Goal: Register for event/course

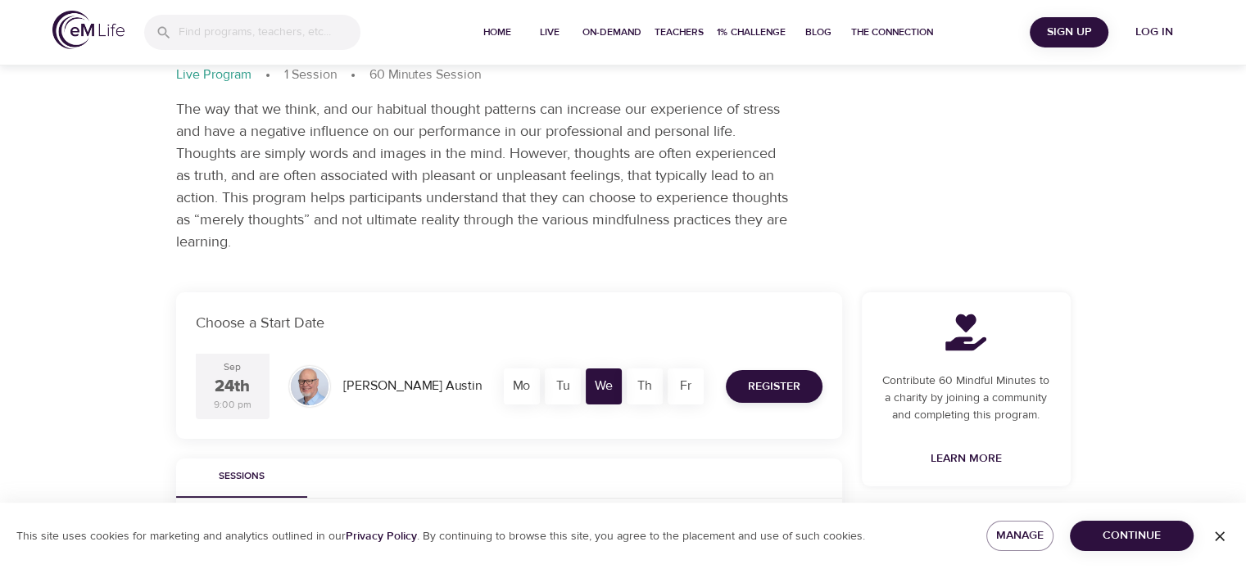
scroll to position [94, 0]
click at [760, 379] on span "Register" at bounding box center [774, 384] width 52 height 20
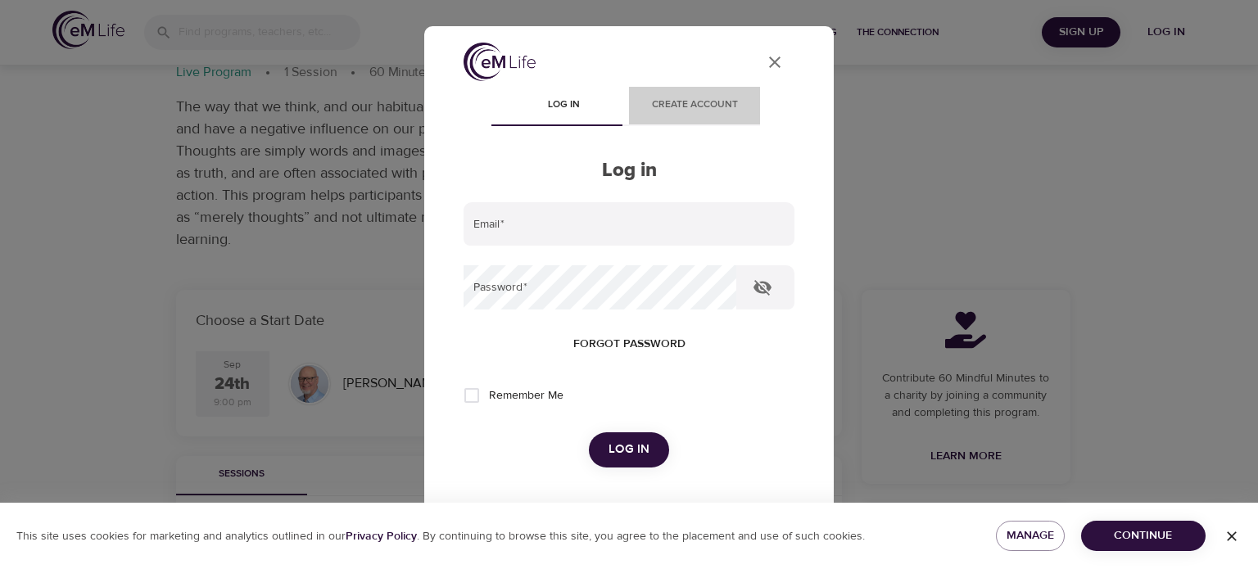
click at [692, 97] on span "Create account" at bounding box center [694, 105] width 111 height 17
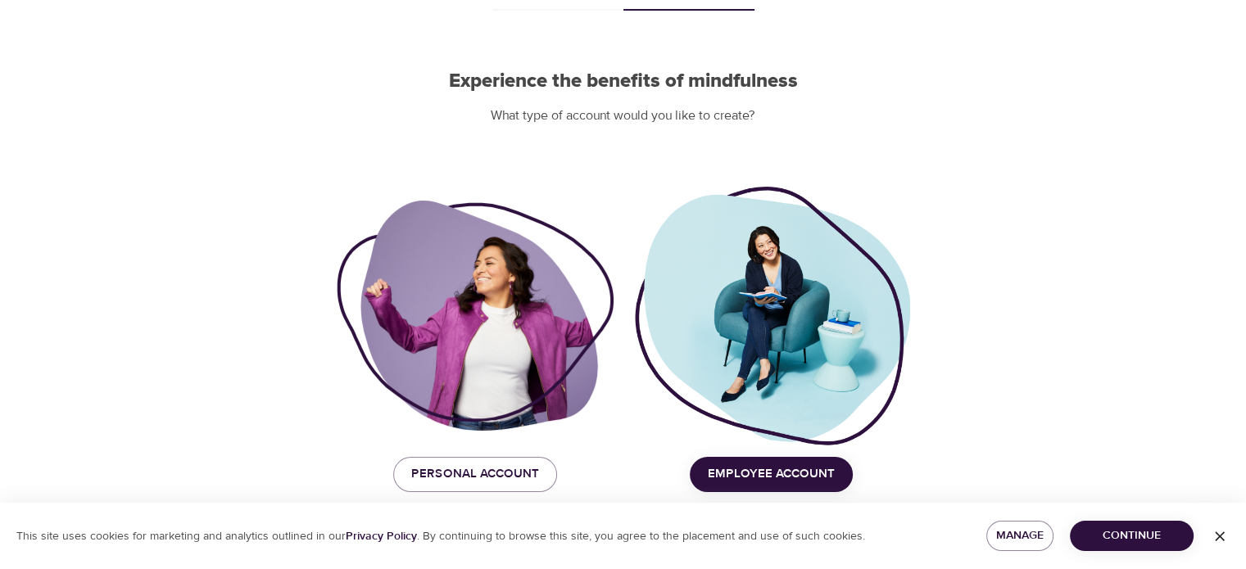
scroll to position [119, 0]
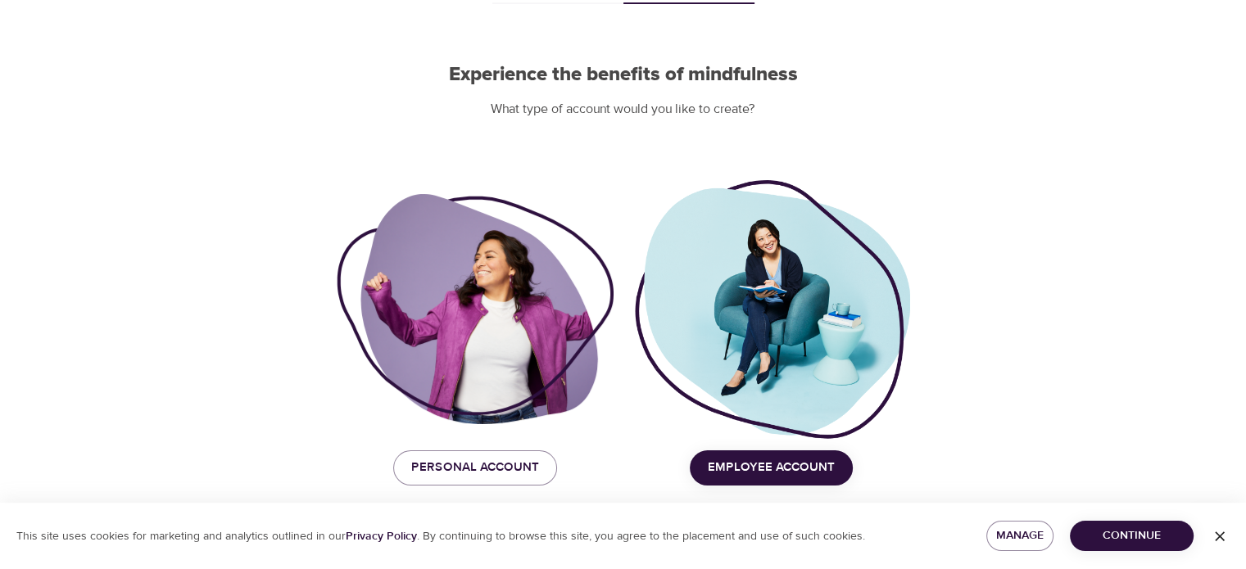
click at [763, 466] on span "Employee Account" at bounding box center [771, 467] width 127 height 21
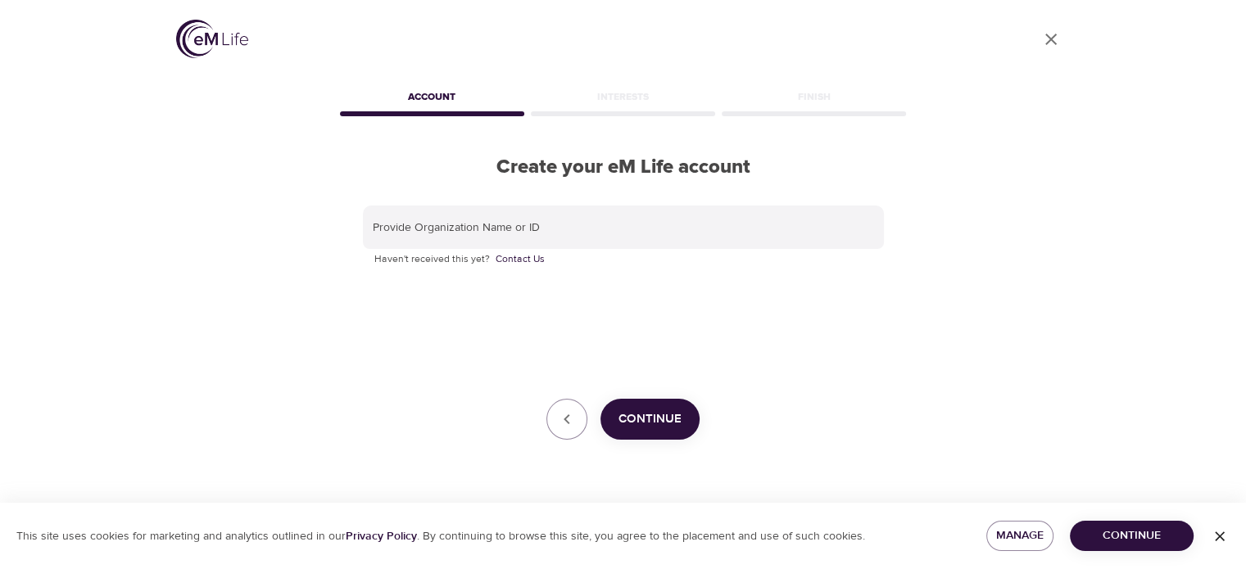
scroll to position [0, 0]
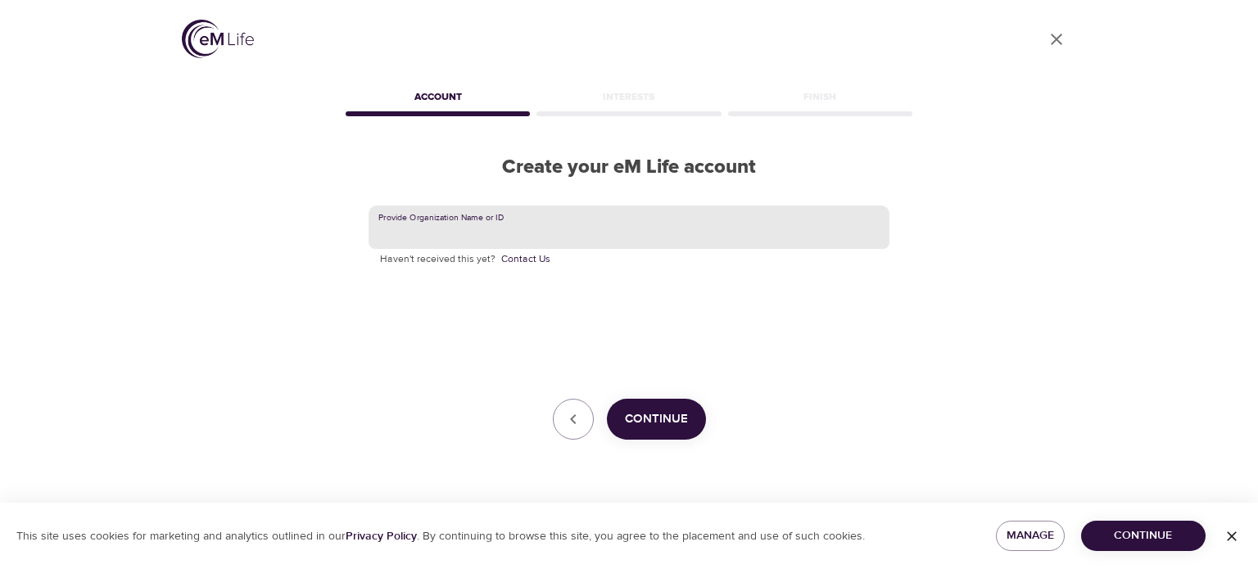
click at [586, 221] on input "text" at bounding box center [629, 228] width 521 height 44
type input "Lexmark"
click at [662, 425] on span "Continue" at bounding box center [656, 419] width 63 height 21
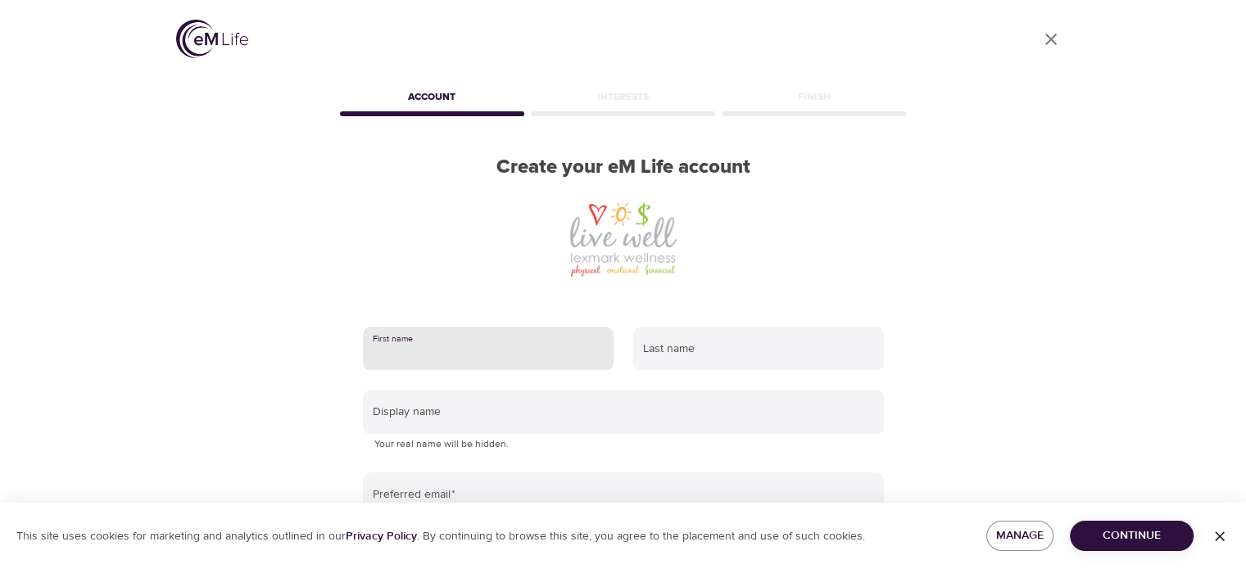
click at [520, 351] on input "text" at bounding box center [488, 349] width 251 height 44
type input "[PERSON_NAME]"
click at [698, 353] on input "text" at bounding box center [758, 349] width 251 height 44
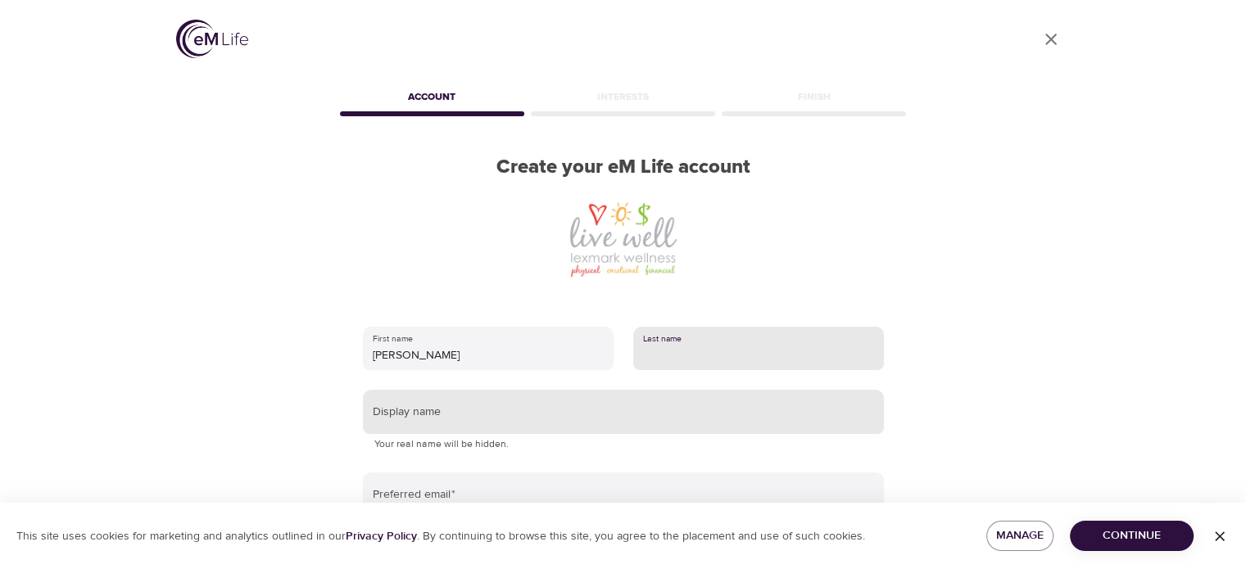
type input "[PERSON_NAME]"
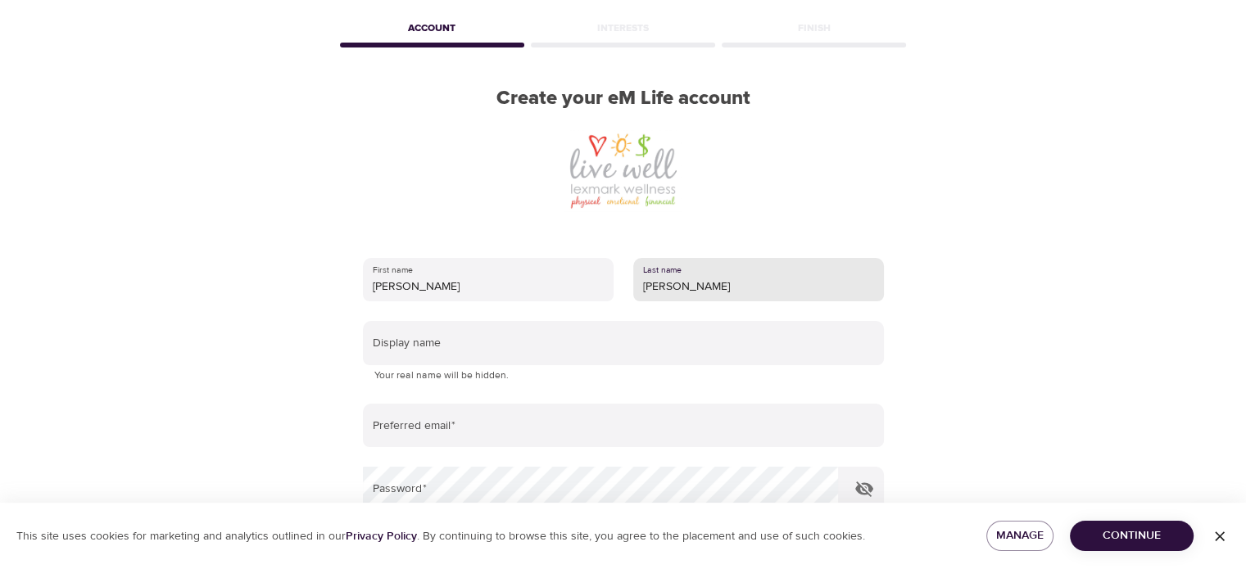
scroll to position [138, 0]
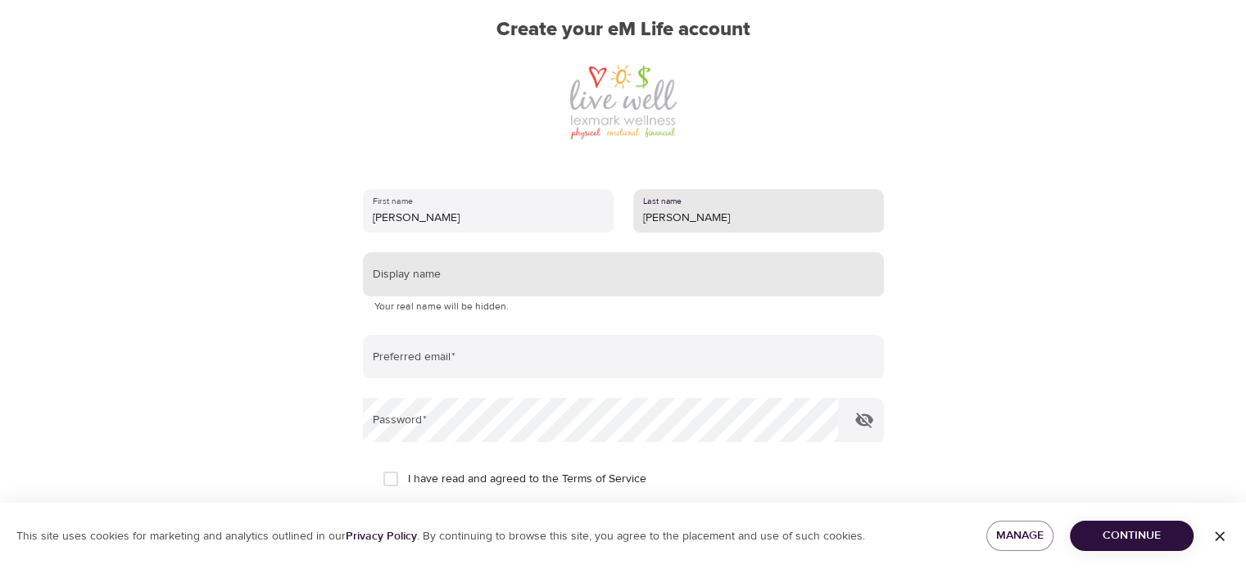
click at [563, 278] on input "text" at bounding box center [623, 274] width 521 height 44
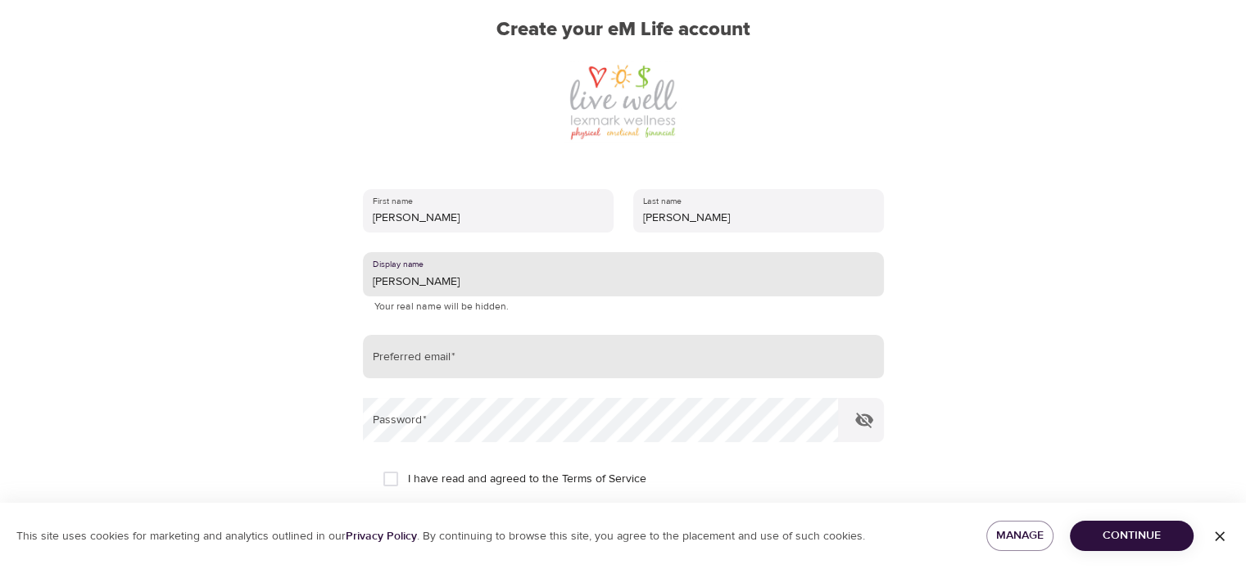
type input "[PERSON_NAME]"
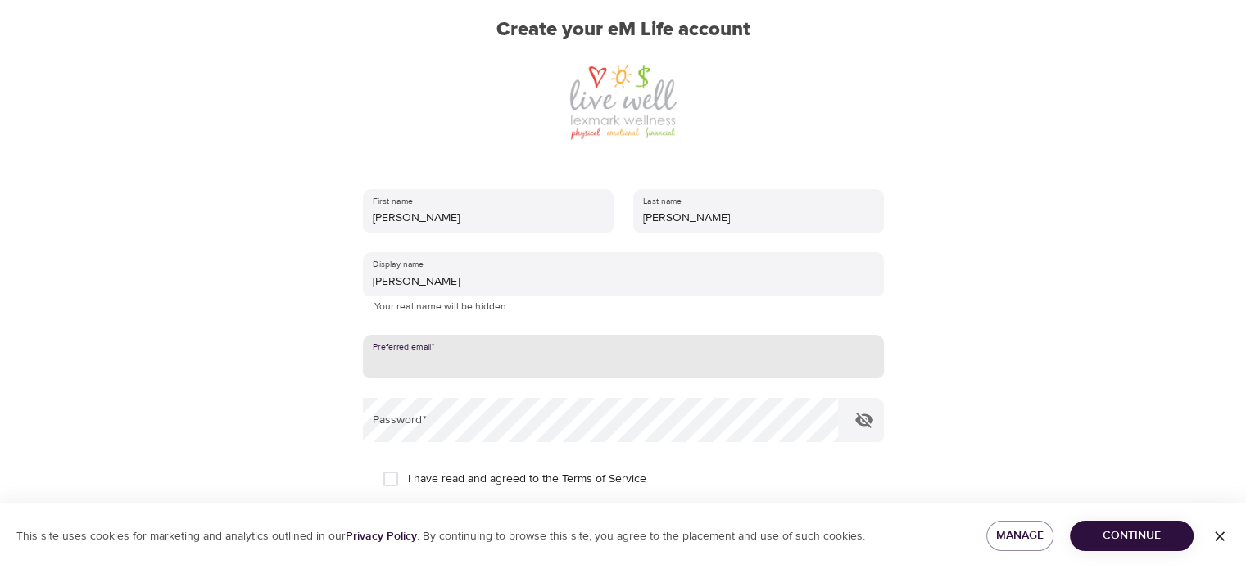
click at [559, 353] on input "email" at bounding box center [623, 357] width 521 height 44
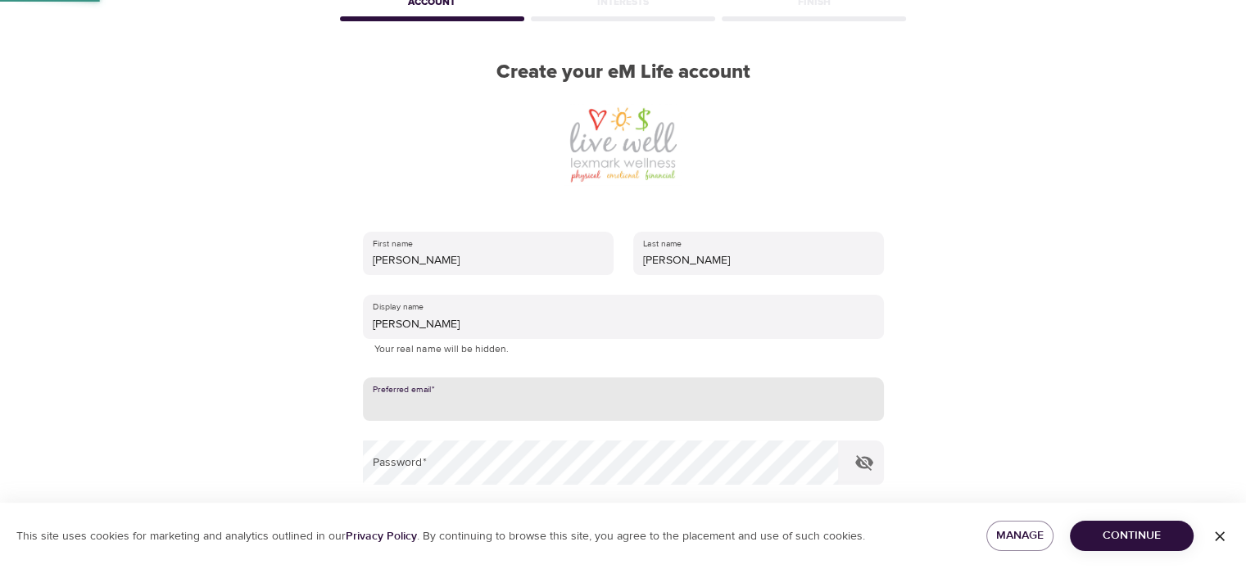
scroll to position [94, 0]
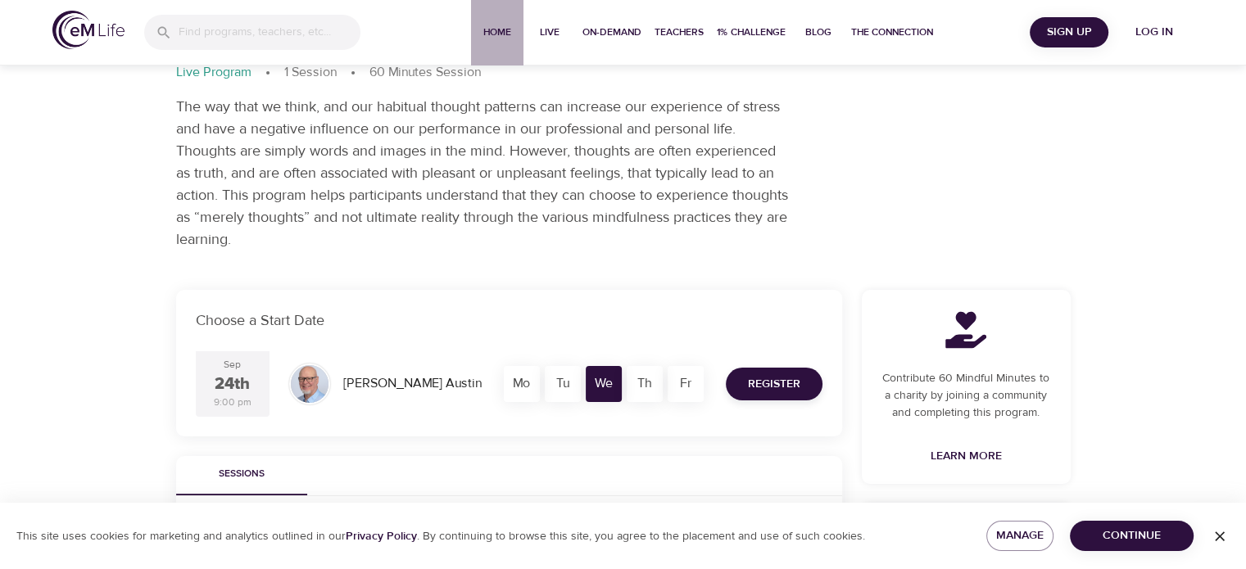
click at [502, 29] on span "Home" at bounding box center [497, 32] width 39 height 17
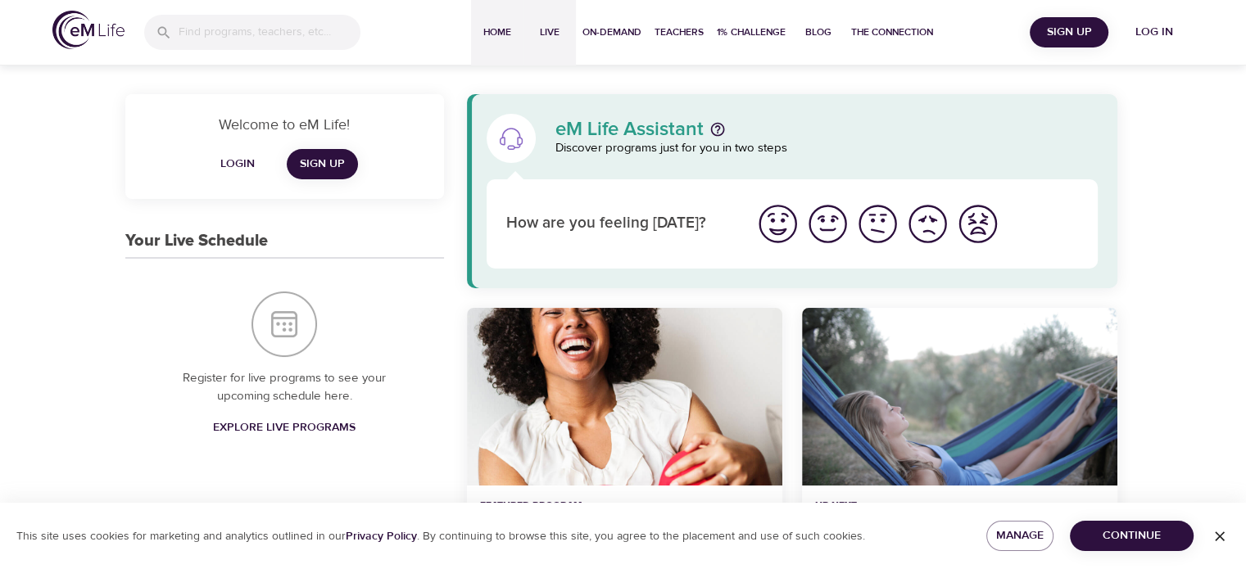
click at [545, 29] on span "Live" at bounding box center [549, 32] width 39 height 17
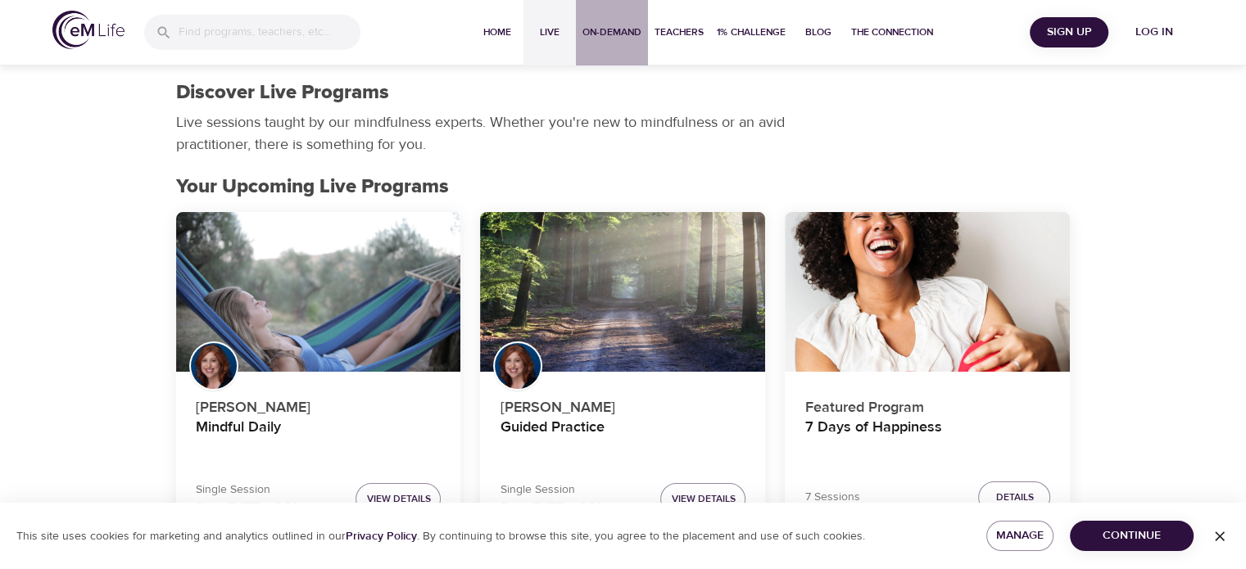
click at [626, 27] on span "On-Demand" at bounding box center [611, 32] width 59 height 17
select select "recent"
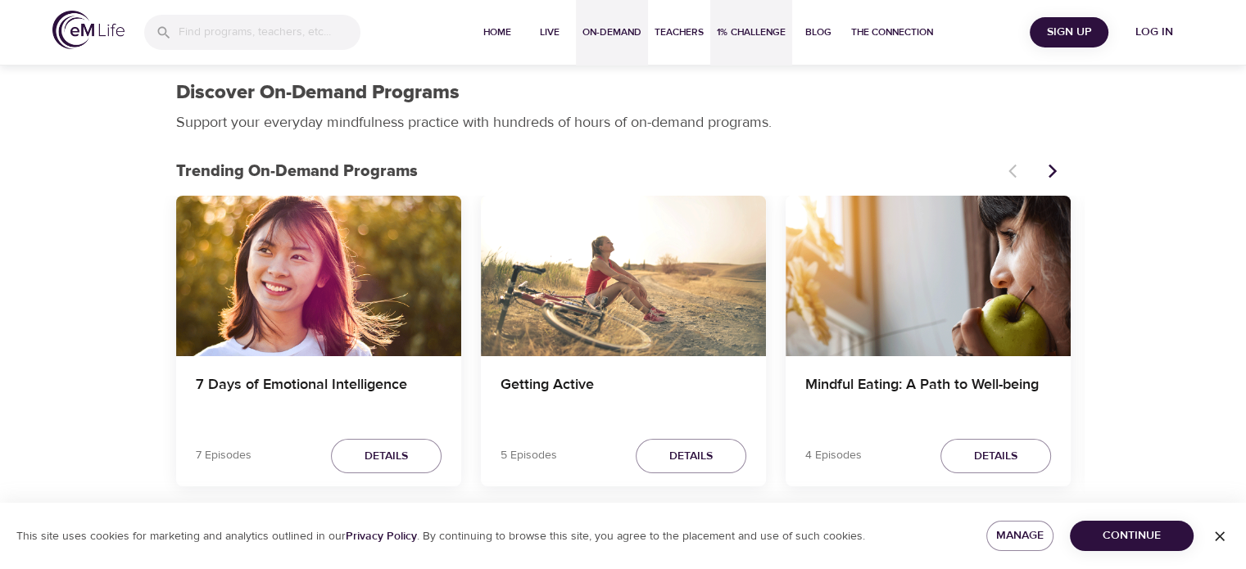
click at [750, 32] on span "1% Challenge" at bounding box center [751, 32] width 69 height 17
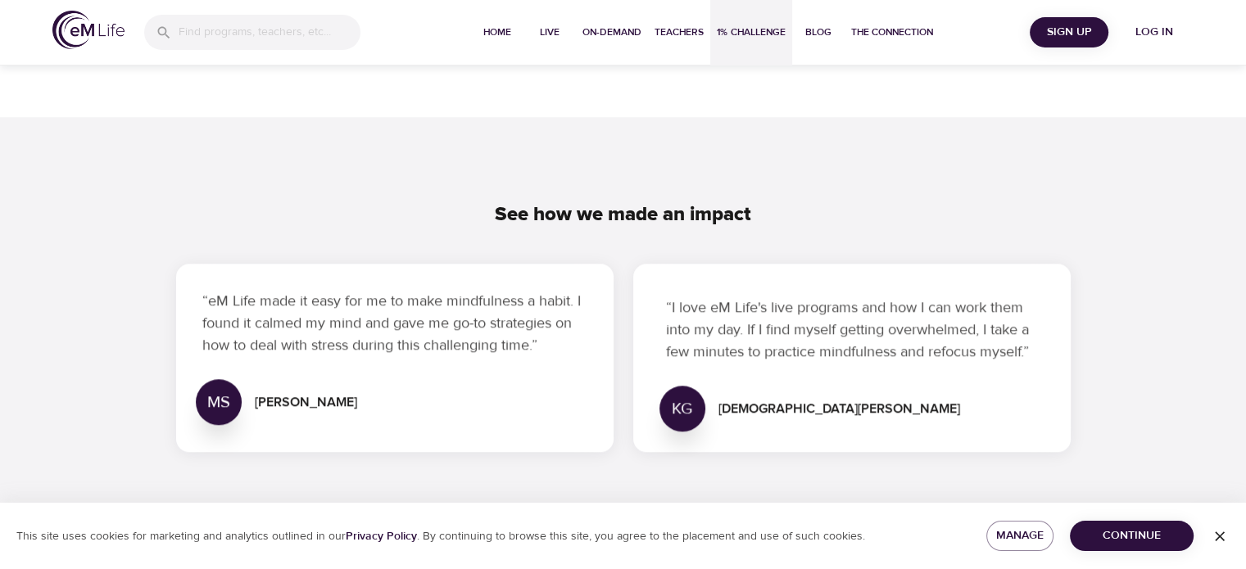
scroll to position [1556, 0]
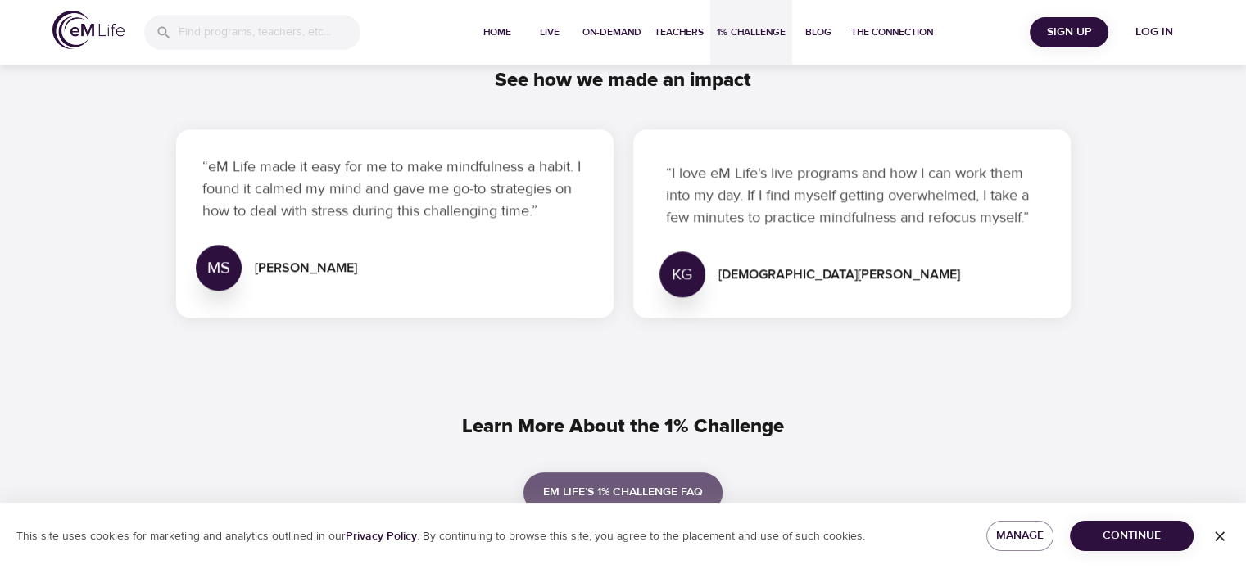
click at [695, 488] on span "eM Life’s 1% Challenge FAQ" at bounding box center [623, 492] width 160 height 20
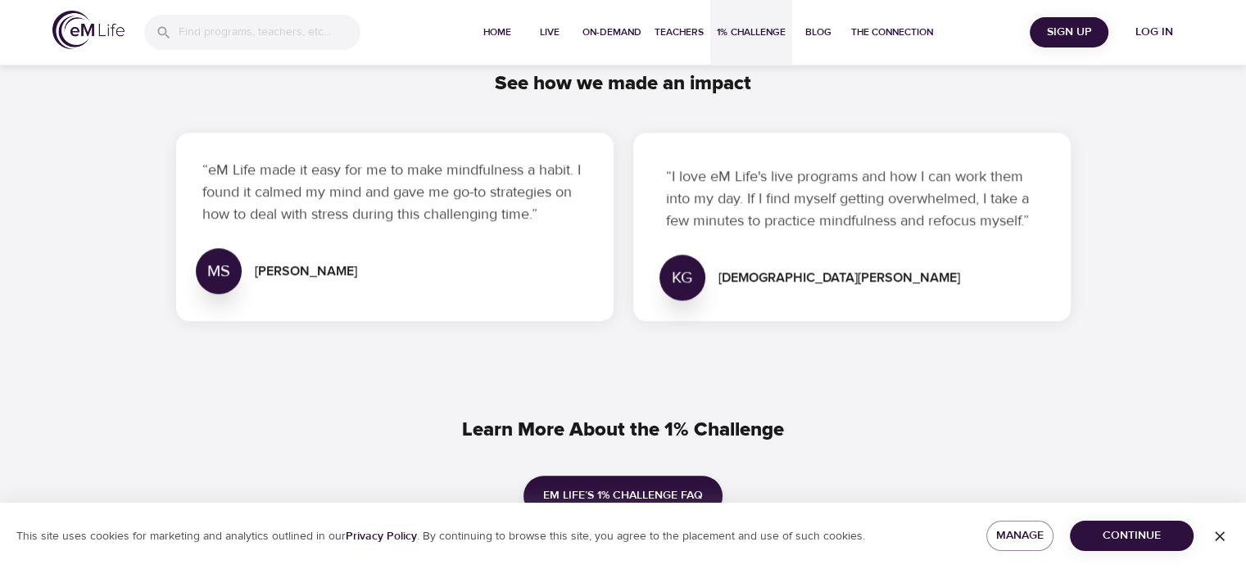
scroll to position [1556, 0]
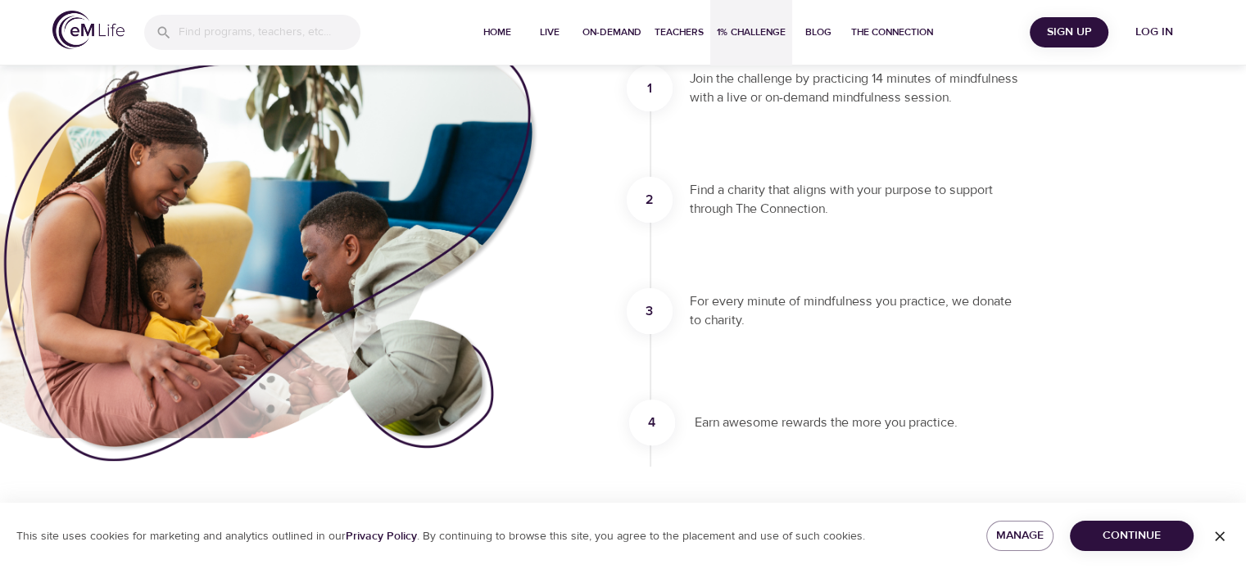
select select "recent"
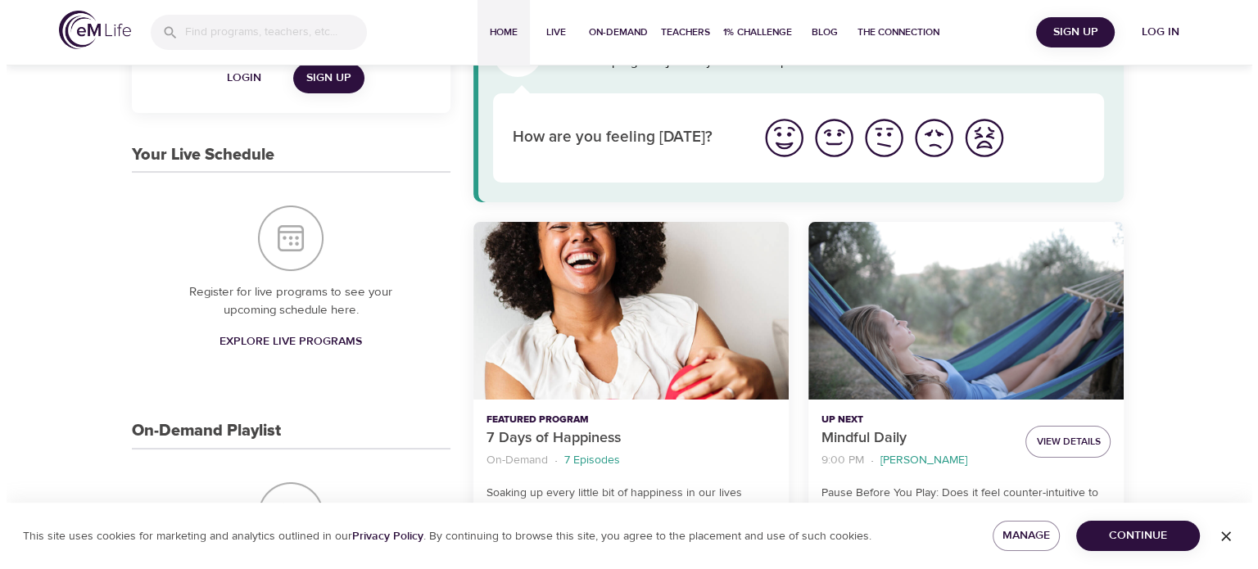
scroll to position [94, 0]
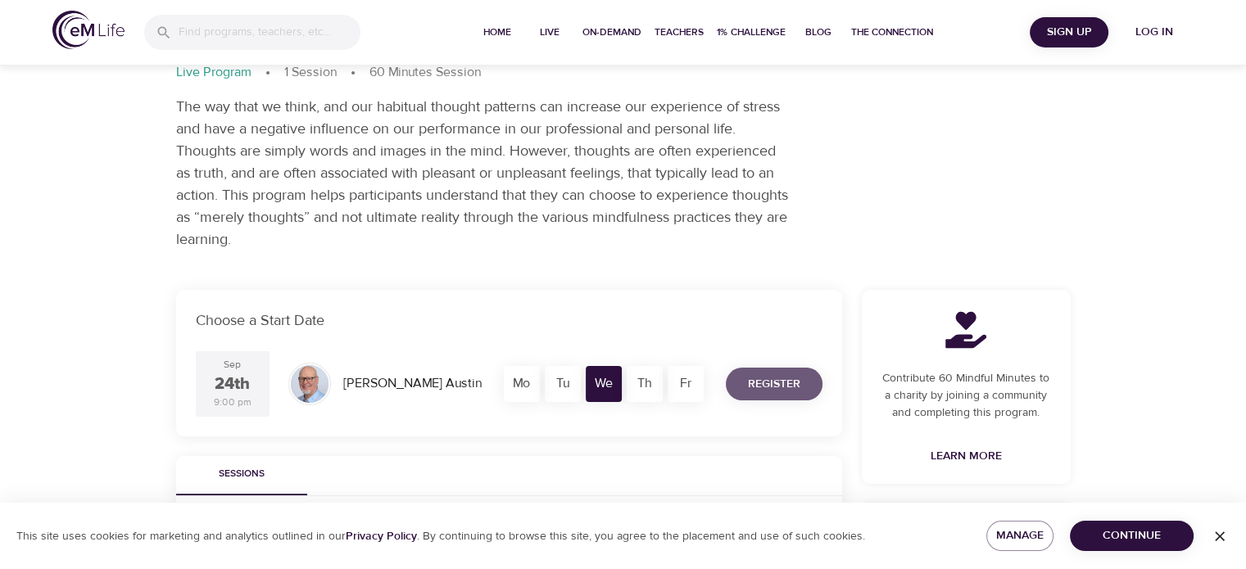
click at [776, 382] on span "Register" at bounding box center [774, 384] width 52 height 20
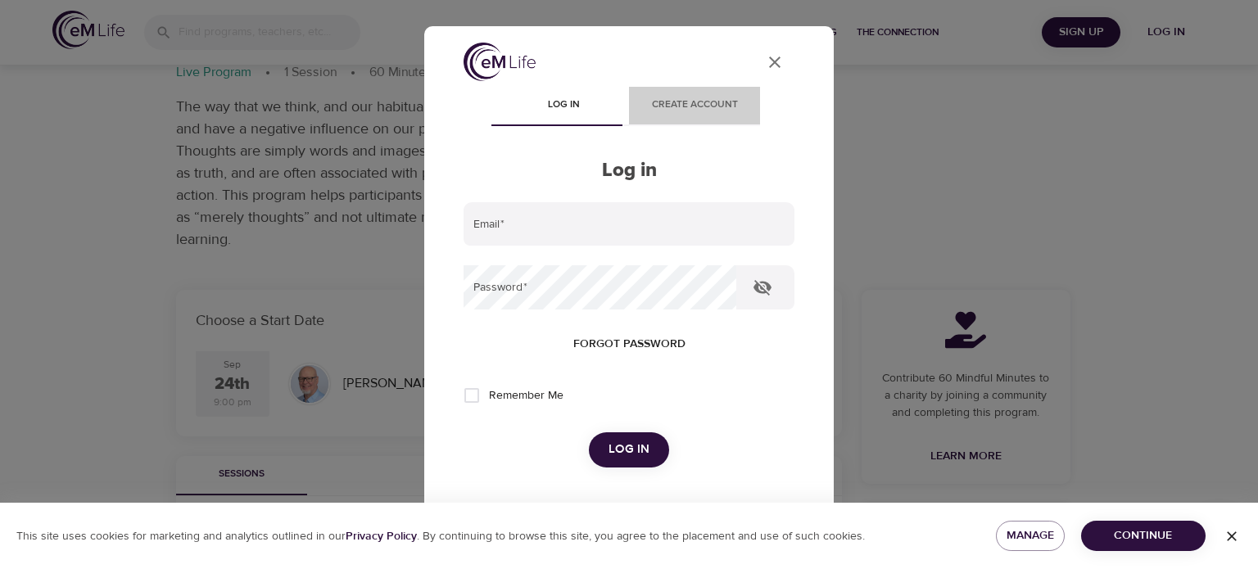
click at [700, 105] on span "Create account" at bounding box center [694, 105] width 111 height 17
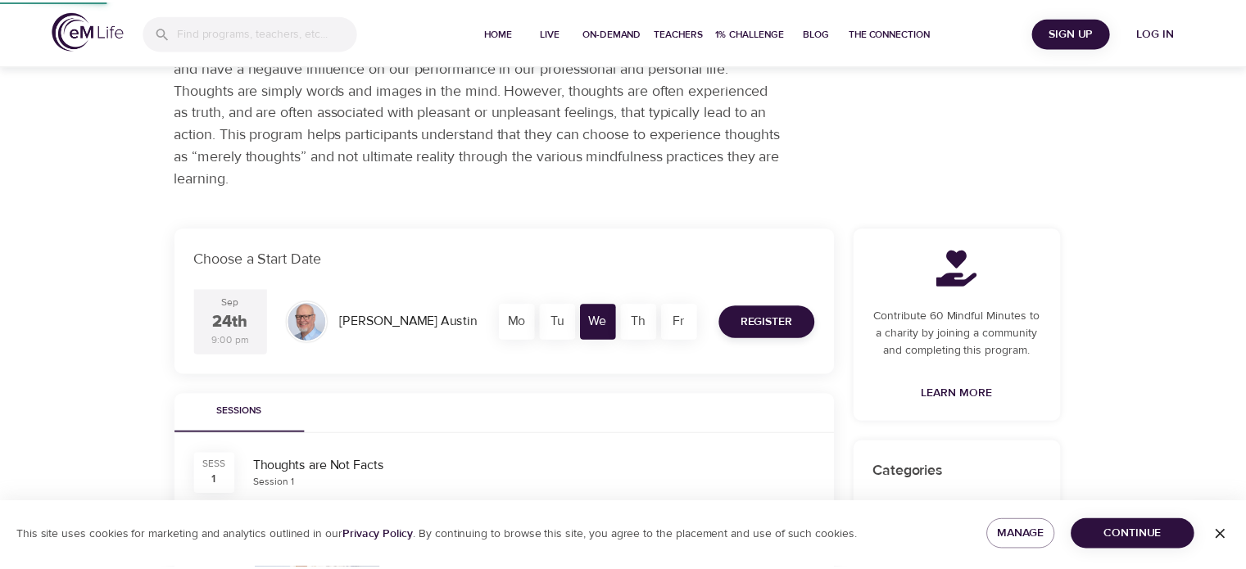
scroll to position [75, 0]
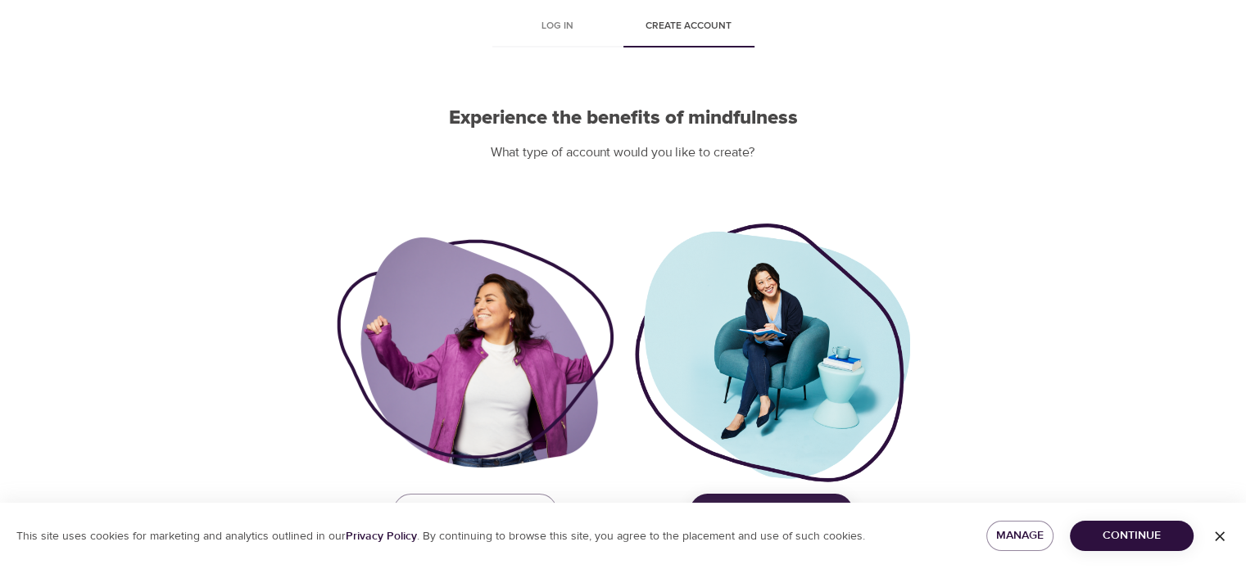
click at [477, 378] on div at bounding box center [475, 353] width 277 height 230
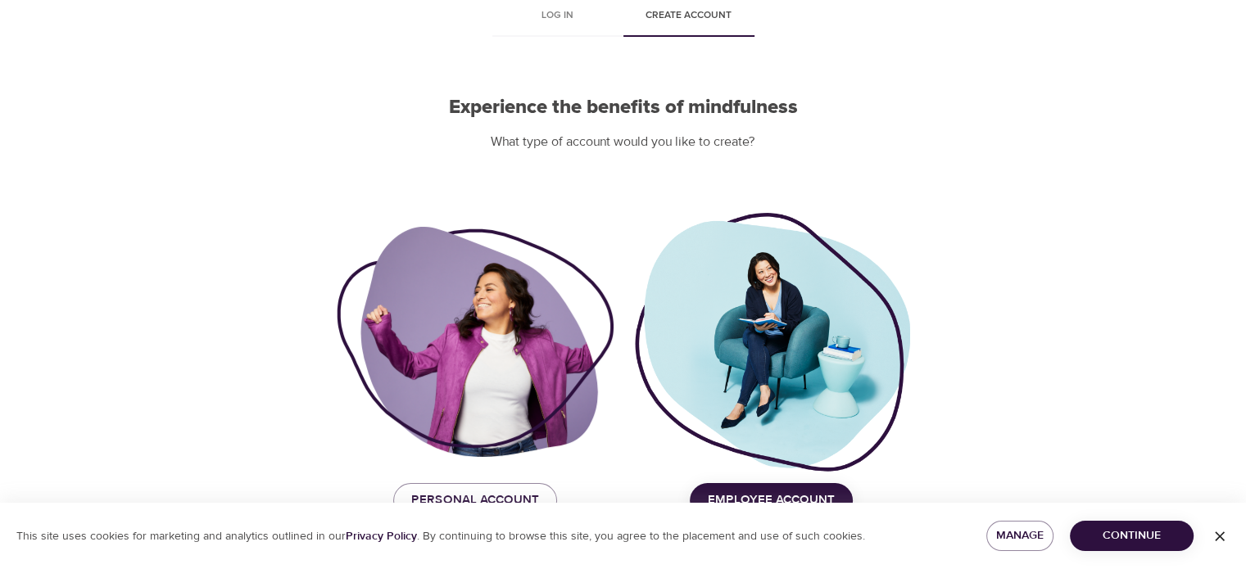
scroll to position [119, 0]
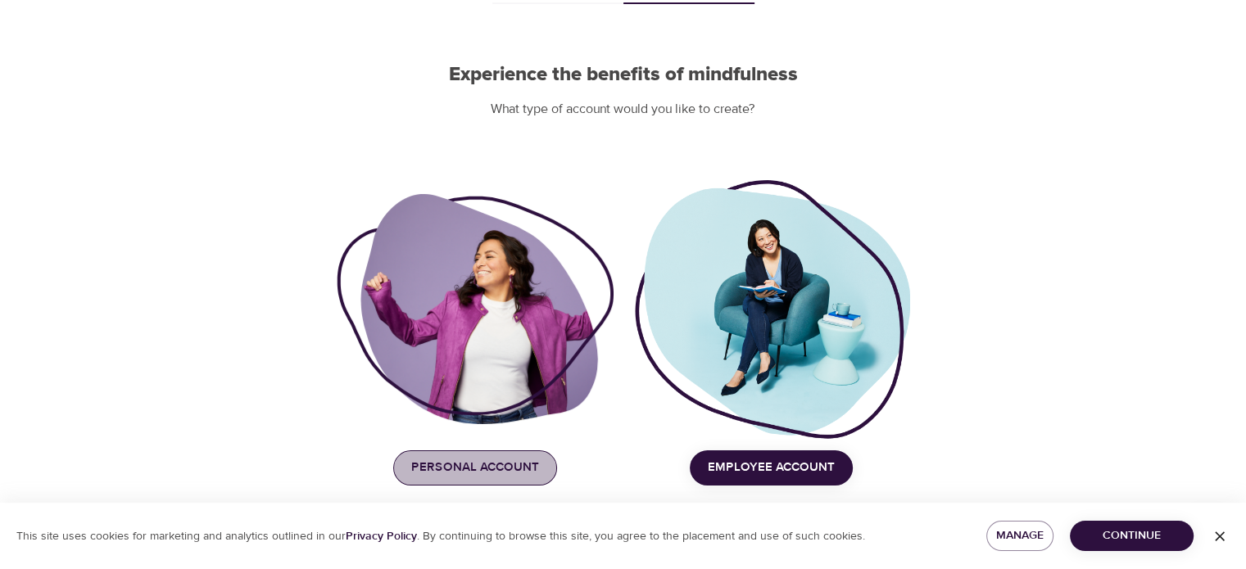
click at [485, 472] on span "Personal Account" at bounding box center [475, 467] width 128 height 21
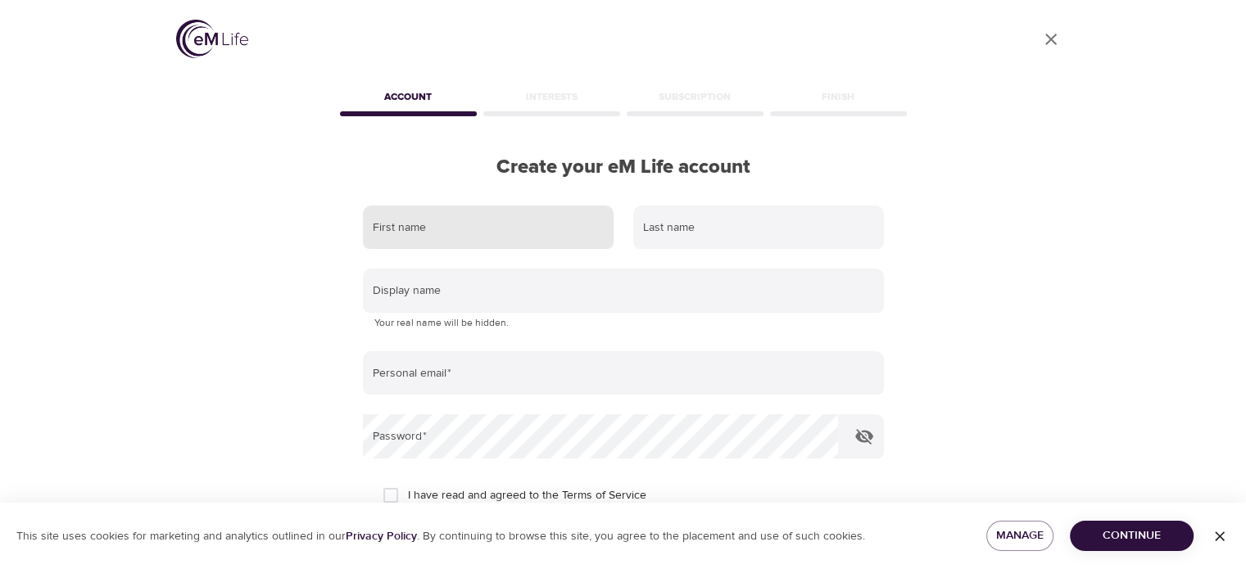
click at [455, 215] on input "text" at bounding box center [488, 228] width 251 height 44
type input "[PERSON_NAME]"
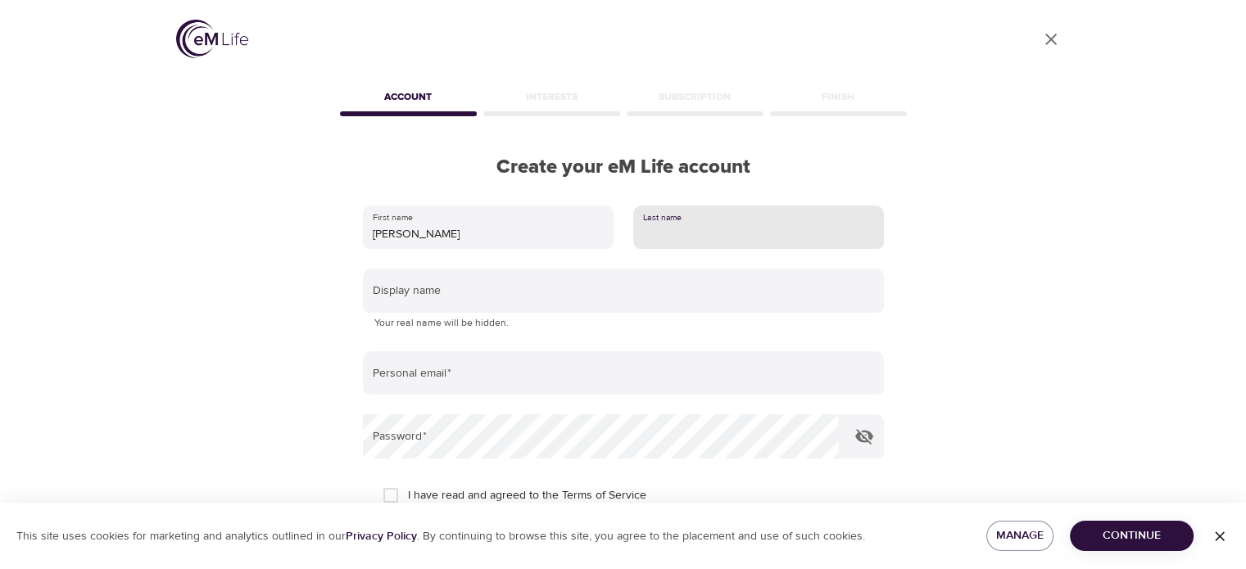
click at [681, 231] on input "text" at bounding box center [758, 228] width 251 height 44
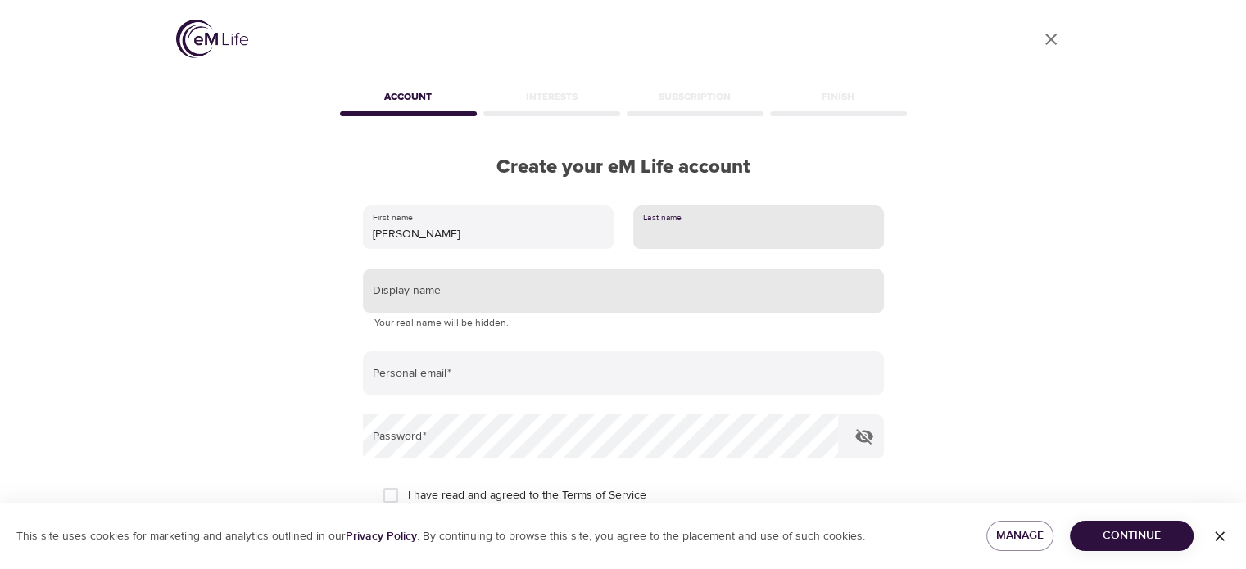
type input "[PERSON_NAME]"
click at [686, 301] on input "text" at bounding box center [623, 291] width 521 height 44
type input "[PERSON_NAME]"
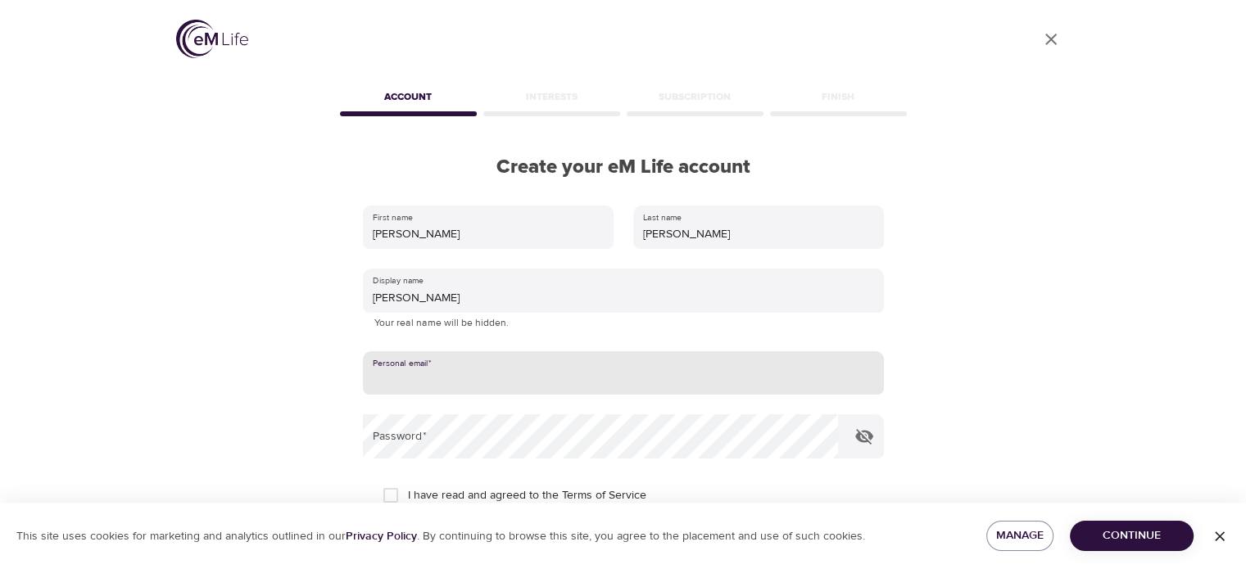
click at [493, 383] on input "email" at bounding box center [623, 373] width 521 height 44
type input "sandrabrouchoud@gmail.com"
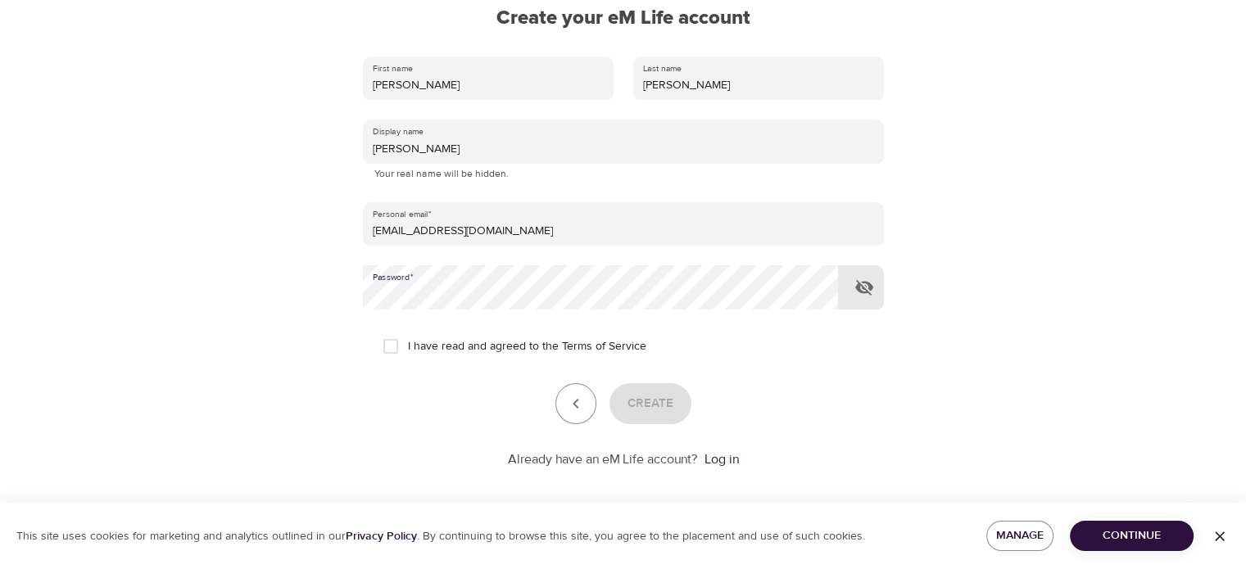
scroll to position [159, 0]
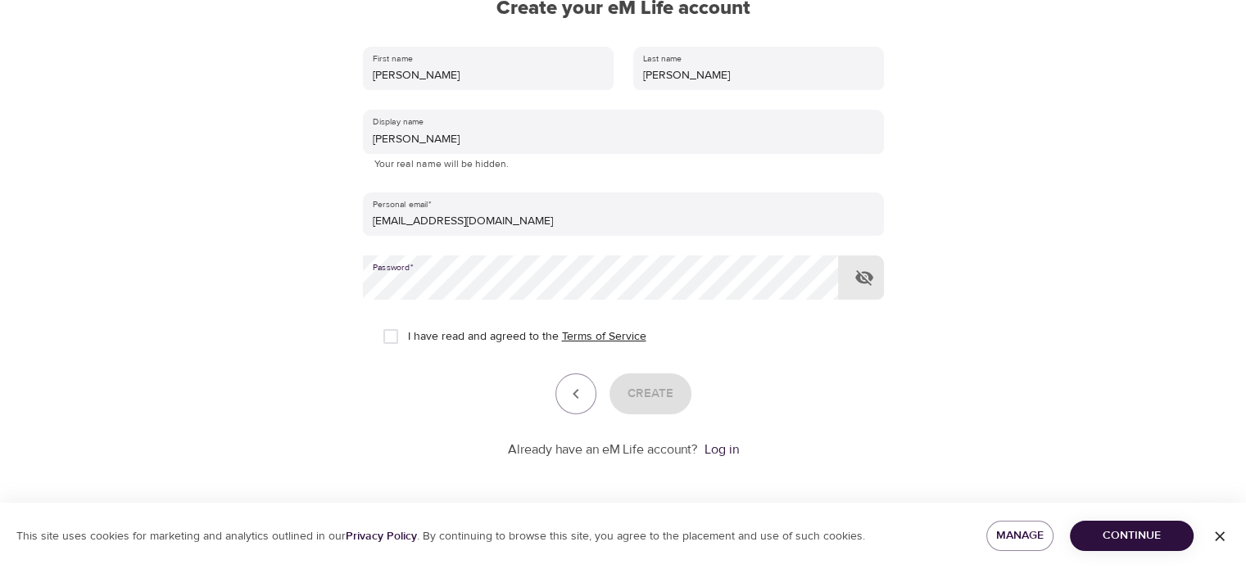
click at [571, 333] on link "Terms of Service" at bounding box center [604, 336] width 84 height 17
